Goal: Information Seeking & Learning: Understand process/instructions

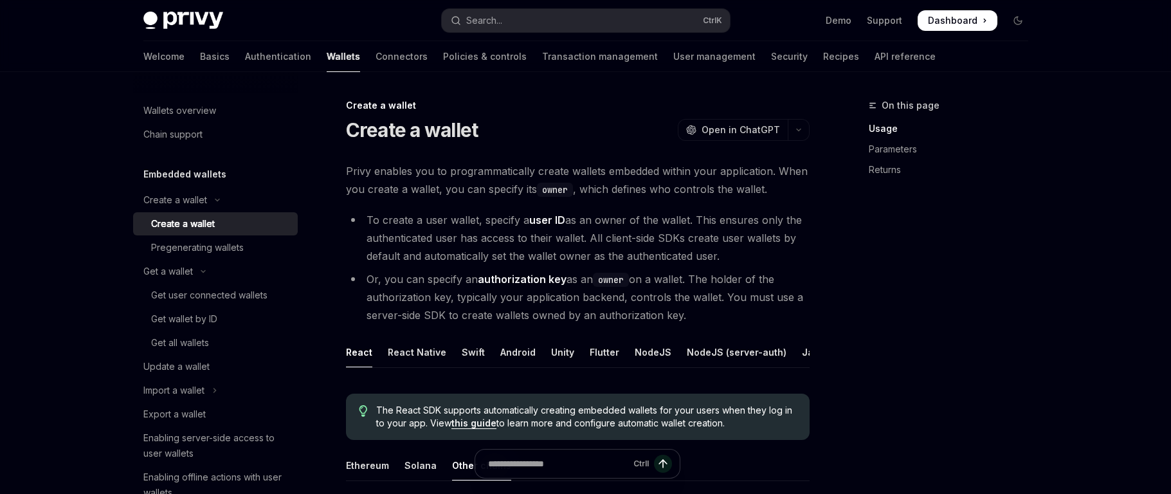
scroll to position [408, 0]
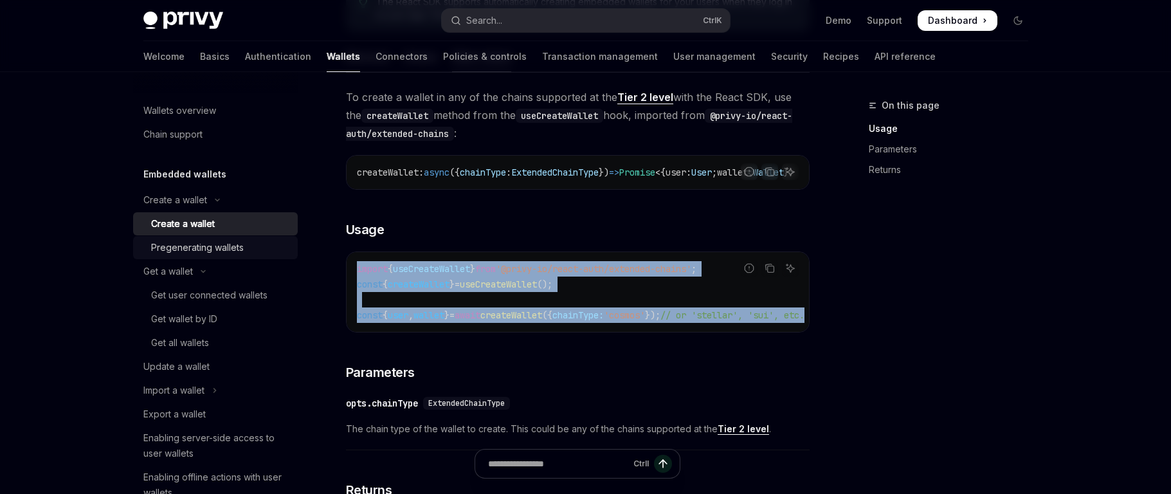
click at [224, 252] on div "Pregenerating wallets" at bounding box center [197, 247] width 93 height 15
type textarea "*"
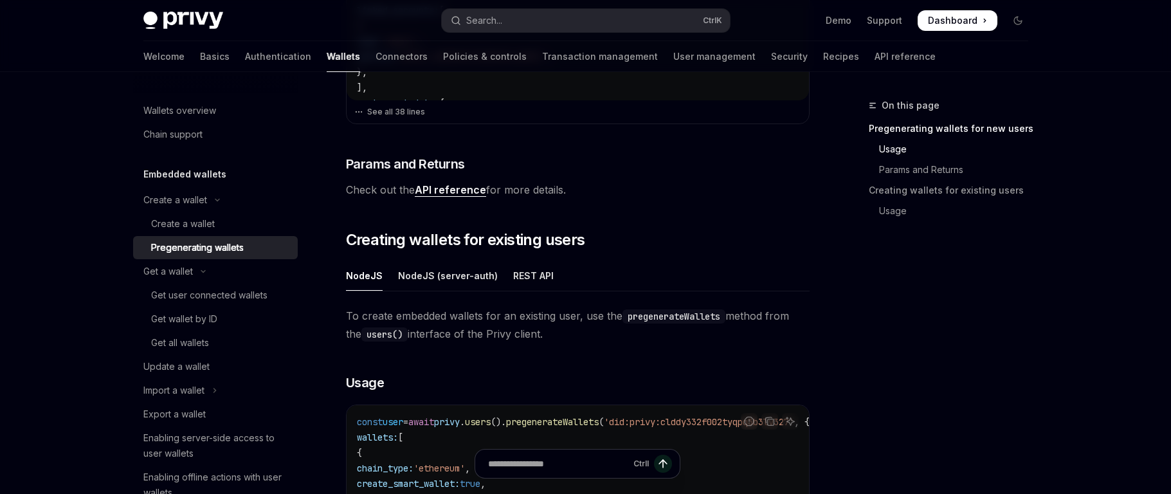
scroll to position [512, 0]
click at [240, 292] on div "Get user connected wallets" at bounding box center [209, 295] width 116 height 15
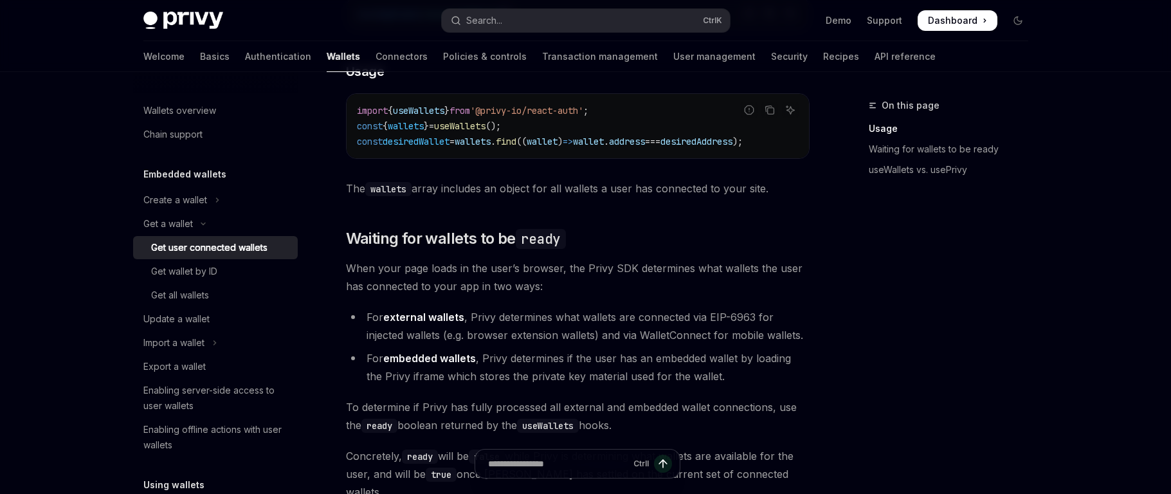
scroll to position [610, 0]
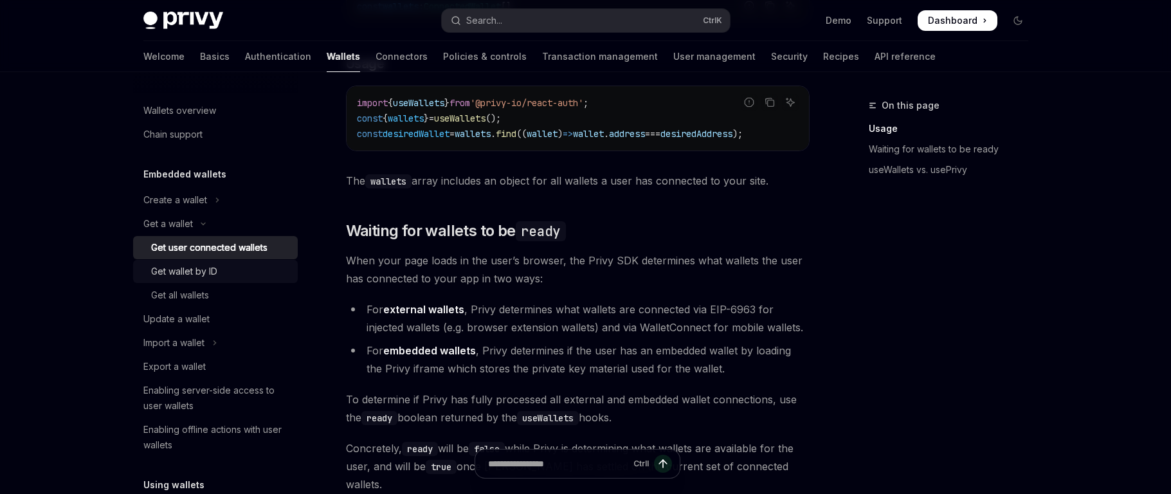
click at [223, 282] on link "Get wallet by ID" at bounding box center [215, 271] width 165 height 23
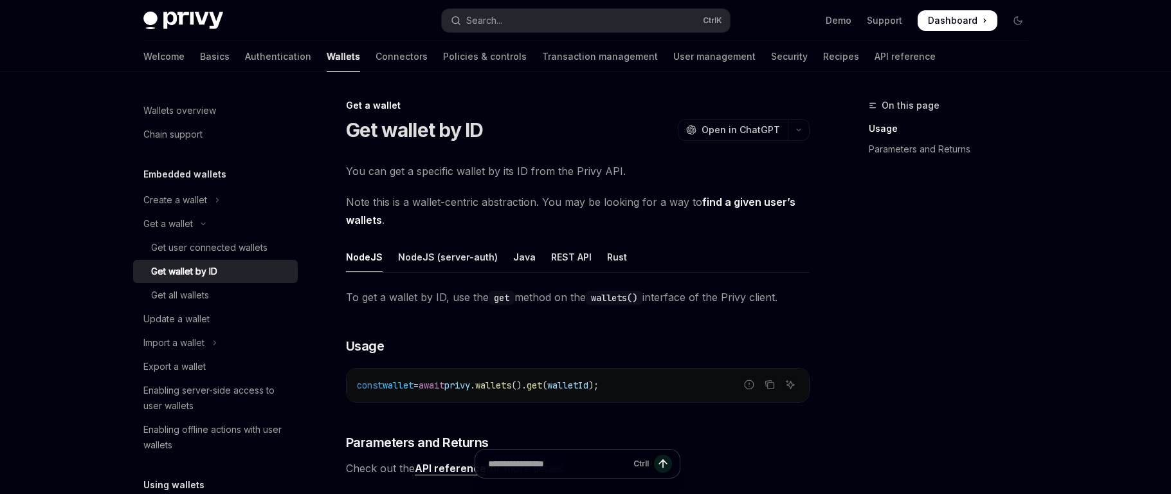
click at [223, 282] on link "Get wallet by ID" at bounding box center [215, 271] width 165 height 23
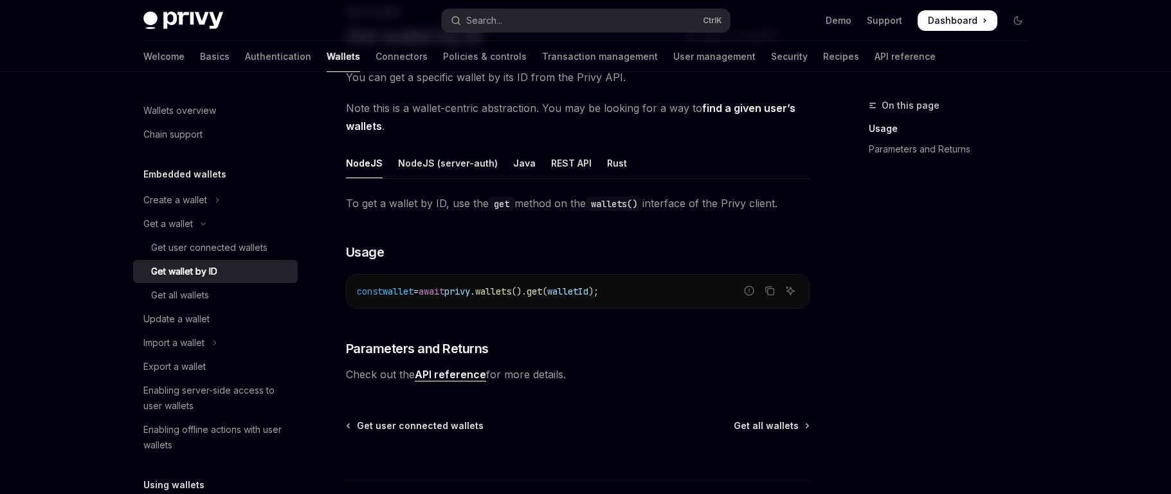
scroll to position [93, 0]
click at [199, 301] on div "Get all wallets" at bounding box center [180, 295] width 58 height 15
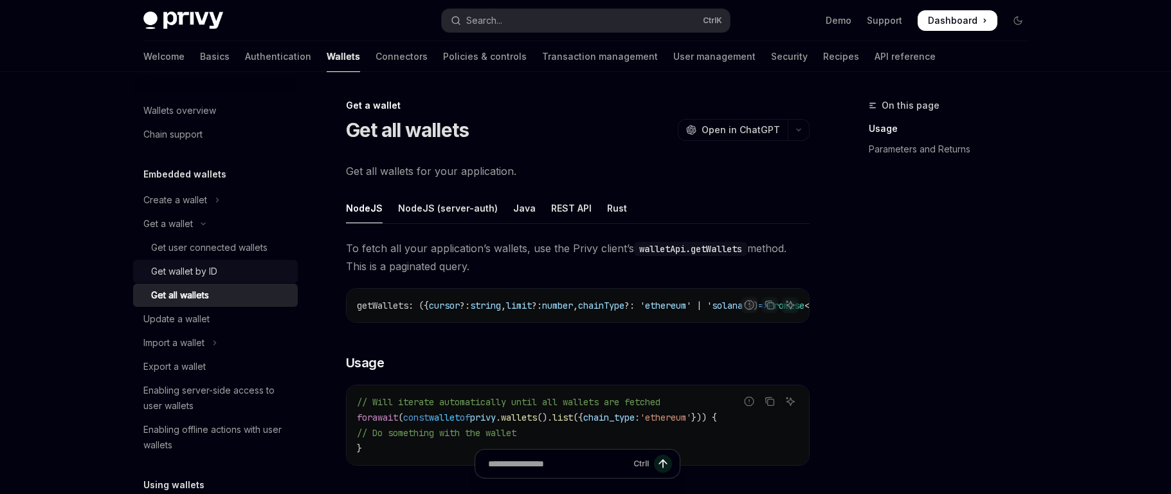
click at [205, 275] on div "Get wallet by ID" at bounding box center [184, 271] width 66 height 15
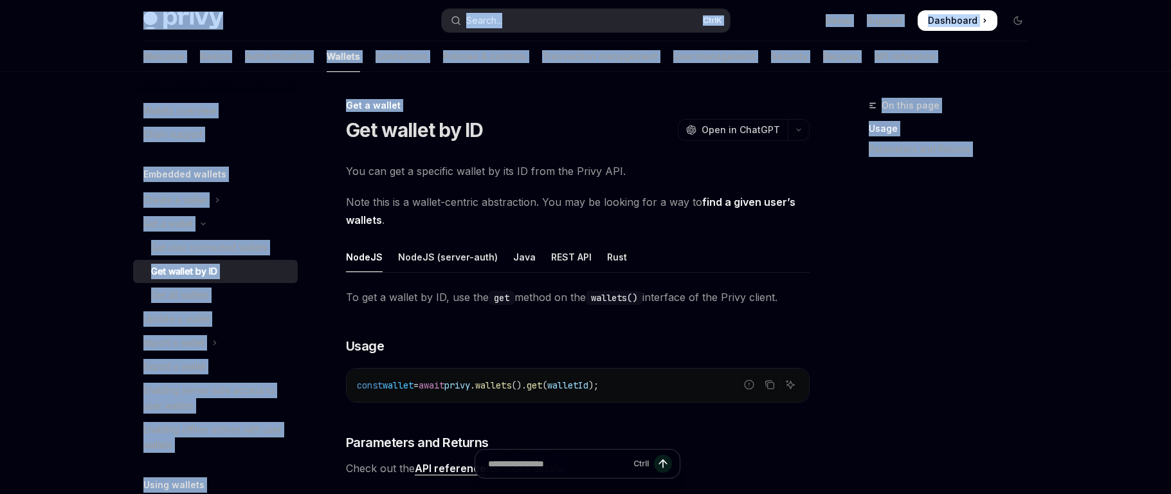
drag, startPoint x: 69, startPoint y: 119, endPoint x: 89, endPoint y: -69, distance: 189.5
click at [89, 0] on html "Skip to main content Privy Docs home page Search... Ctrl K Demo Support Dashboa…" at bounding box center [585, 247] width 1171 height 494
click at [289, 172] on div "Wallets overview Chain support Embedded wallets Create a wallet Get a wallet Ge…" at bounding box center [225, 283] width 185 height 422
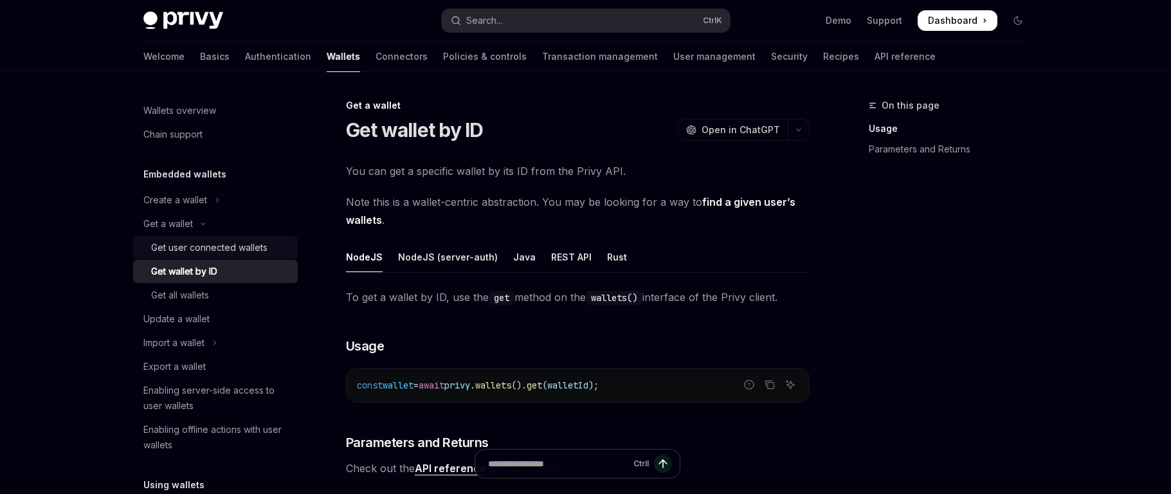
click at [206, 251] on div "Get user connected wallets" at bounding box center [209, 247] width 116 height 15
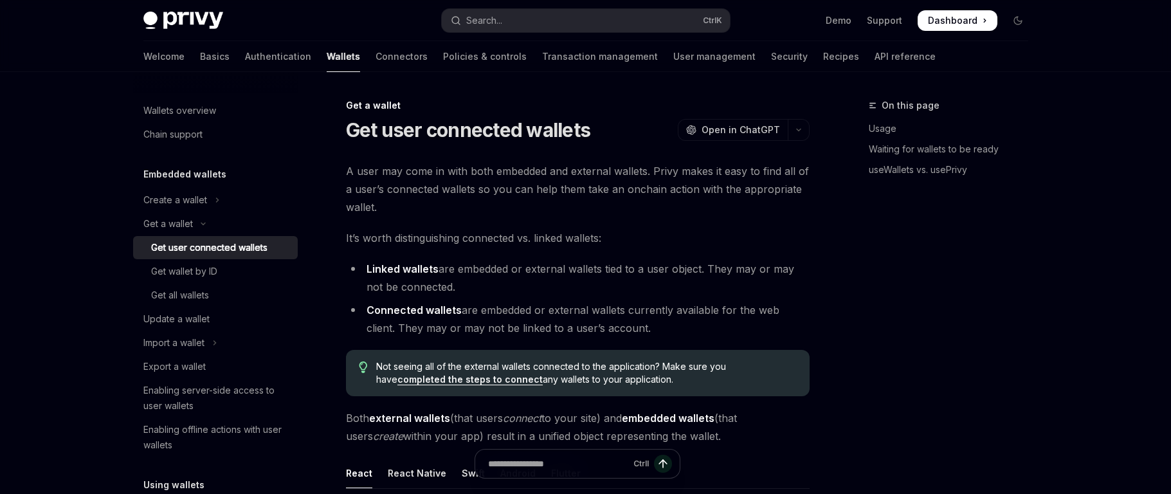
type textarea "*"
